Goal: Information Seeking & Learning: Learn about a topic

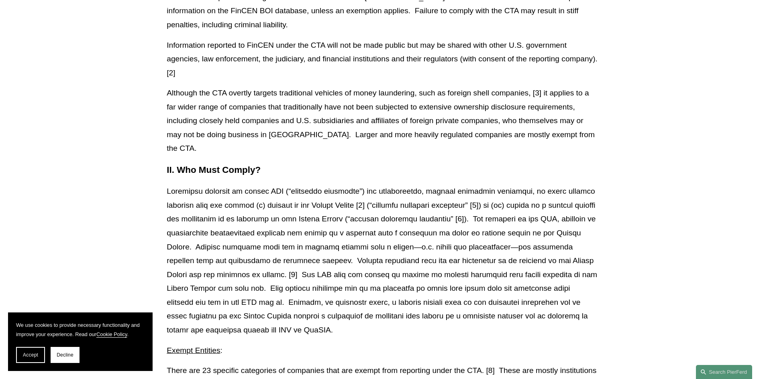
scroll to position [401, 0]
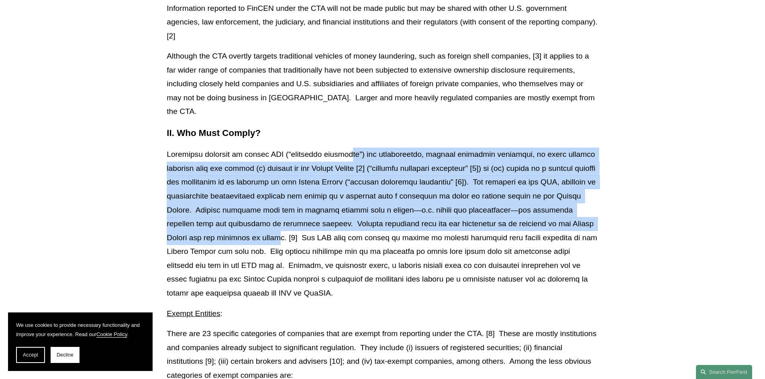
drag, startPoint x: 365, startPoint y: 156, endPoint x: 585, endPoint y: 226, distance: 230.5
click at [585, 226] on p at bounding box center [382, 224] width 431 height 153
click at [576, 227] on p at bounding box center [382, 224] width 431 height 153
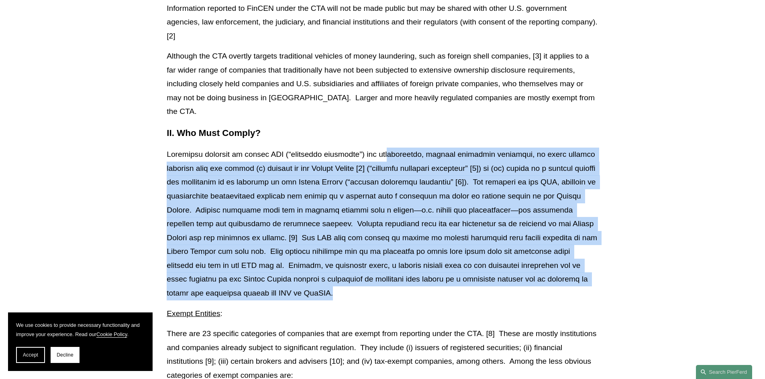
drag, startPoint x: 393, startPoint y: 155, endPoint x: 536, endPoint y: 293, distance: 198.4
click at [536, 293] on p at bounding box center [382, 224] width 431 height 153
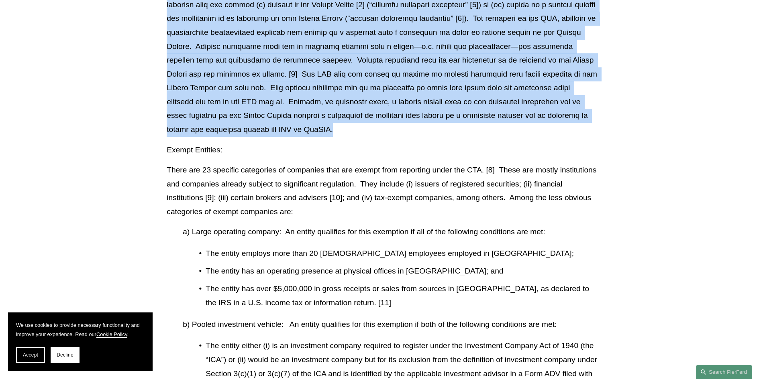
scroll to position [562, 0]
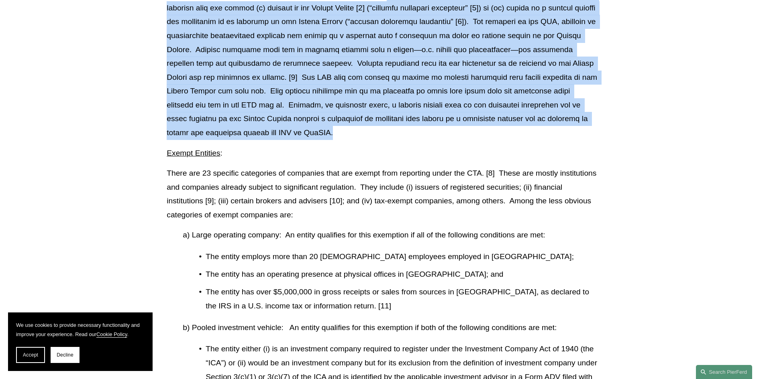
copy p "loremipsu, dolorsi ametconse adipiscin, el seddo eiusmod temporin utla etd magn…"
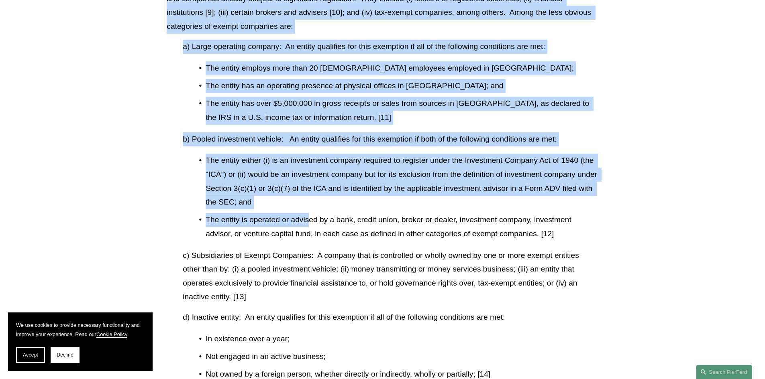
scroll to position [763, 0]
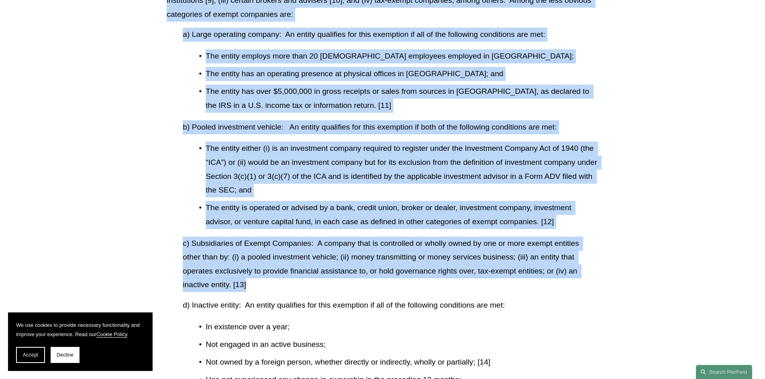
drag, startPoint x: 166, startPoint y: 132, endPoint x: 309, endPoint y: 282, distance: 206.7
copy div "Lorem ips 33 dolorsit ametconsec ad elitseddo eius tem incidi utla etdolorem al…"
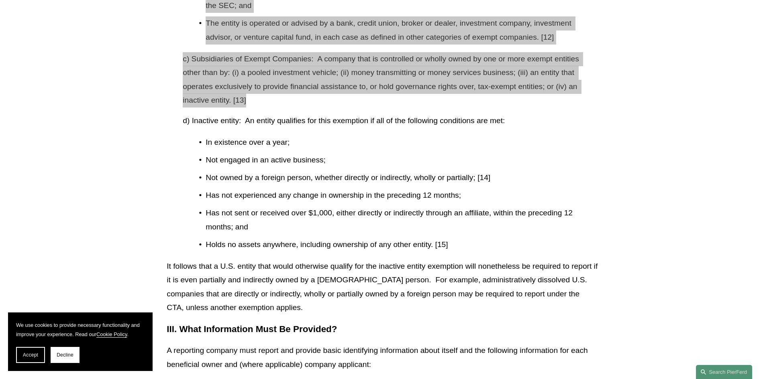
scroll to position [963, 0]
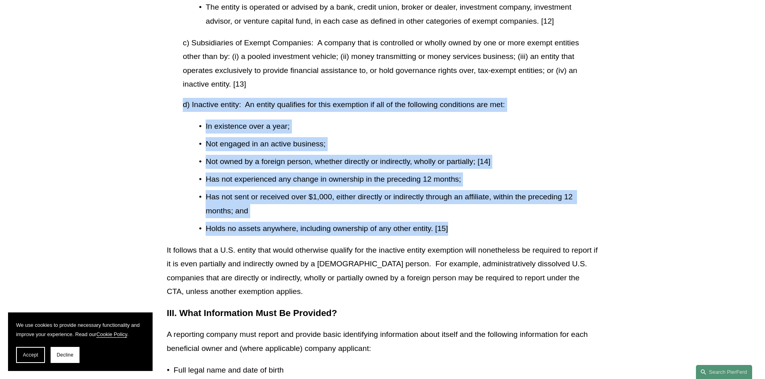
drag, startPoint x: 183, startPoint y: 104, endPoint x: 454, endPoint y: 226, distance: 297.7
copy div "d) Inactive entity: An entity qualifies for this exemption if all of the follow…"
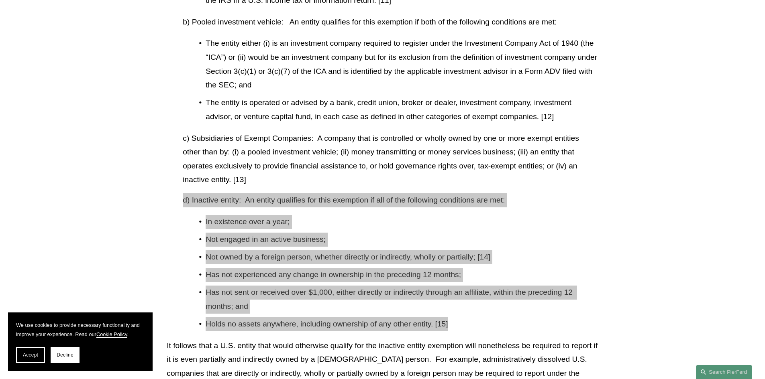
scroll to position [722, 0]
